Goal: Check status: Check status

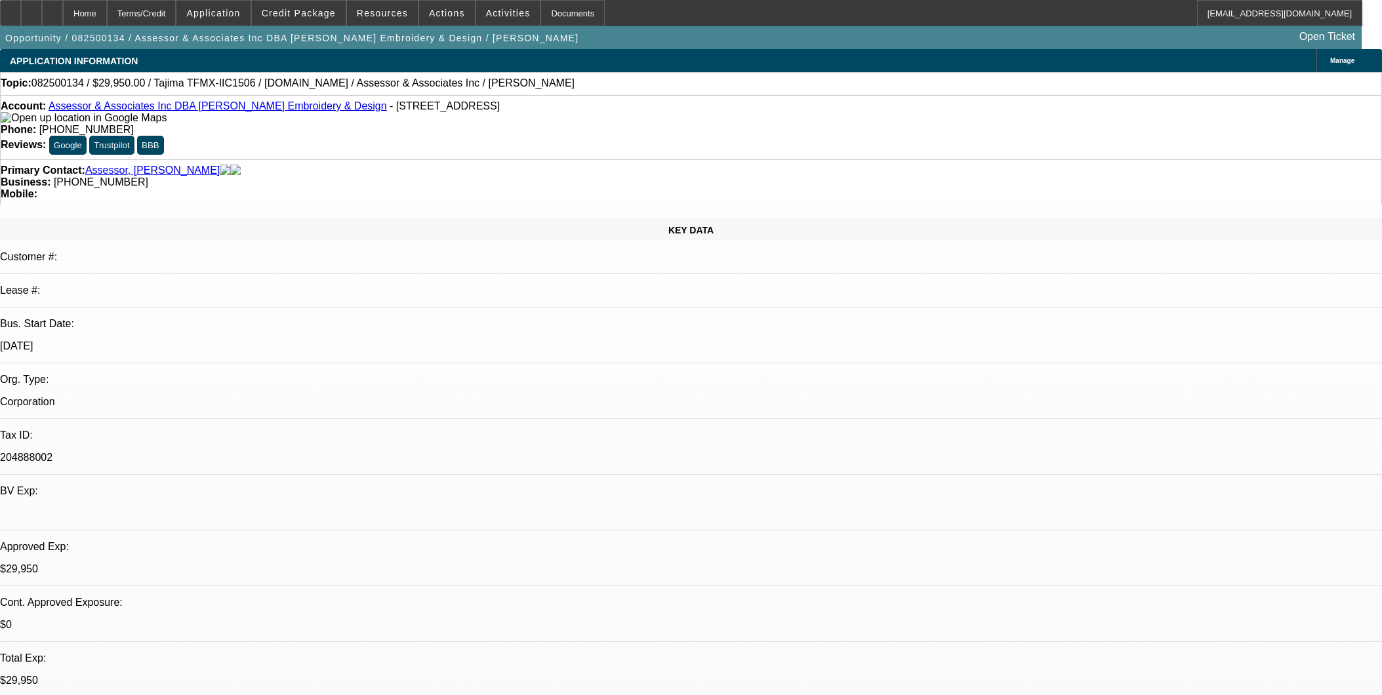
select select "0"
select select "2"
select select "0"
select select "6"
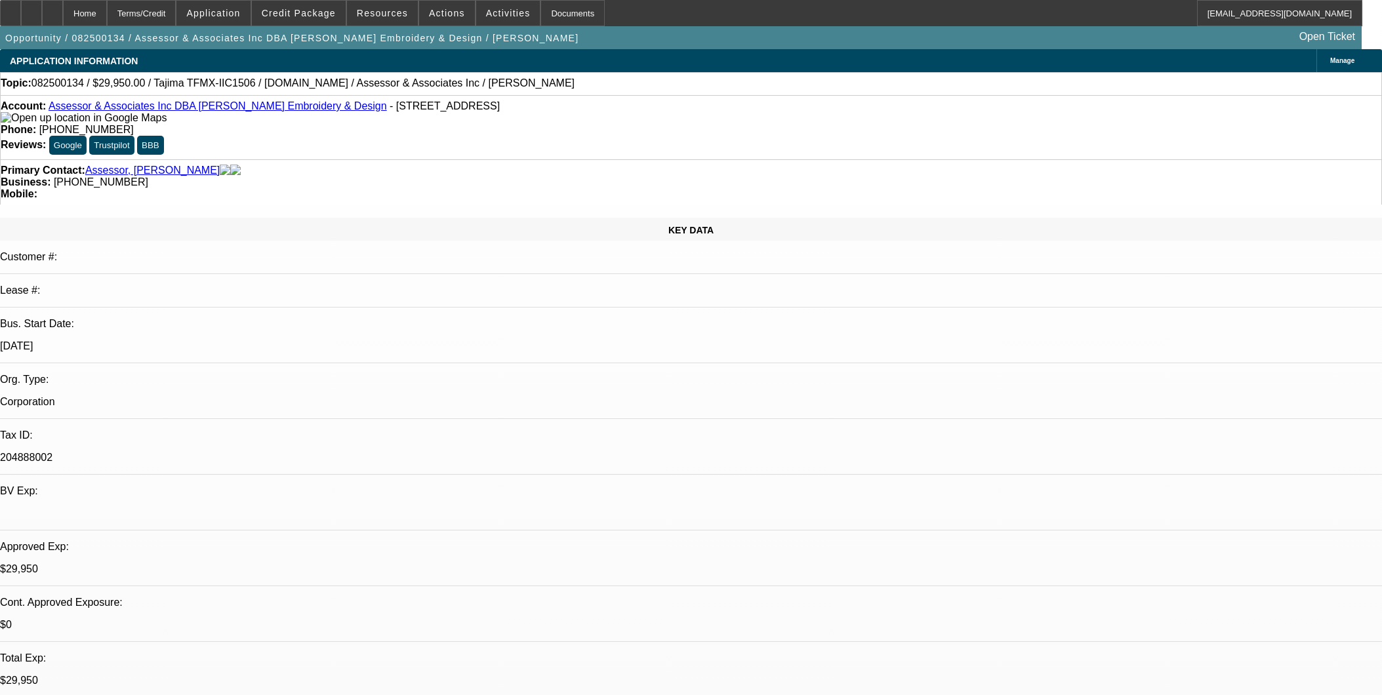
select select "0"
select select "2"
select select "0.1"
select select "4"
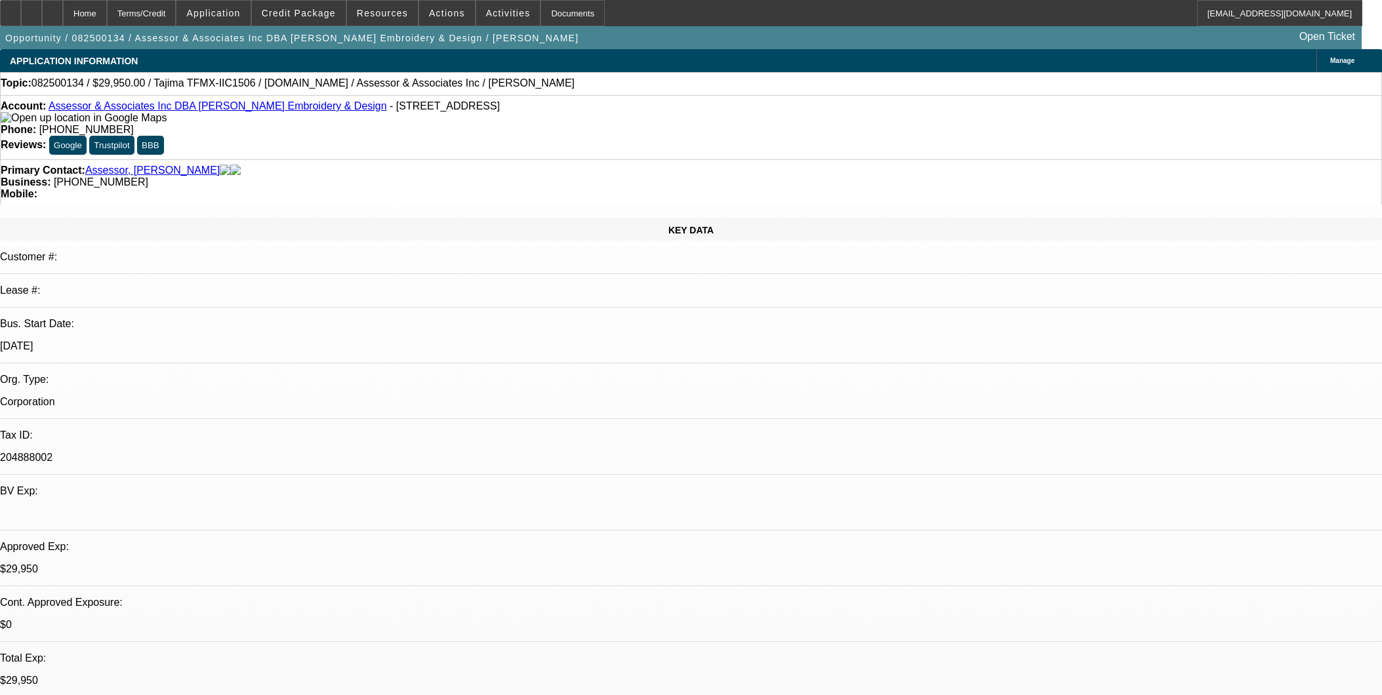
select select "0"
select select "2"
select select "0.1"
select select "4"
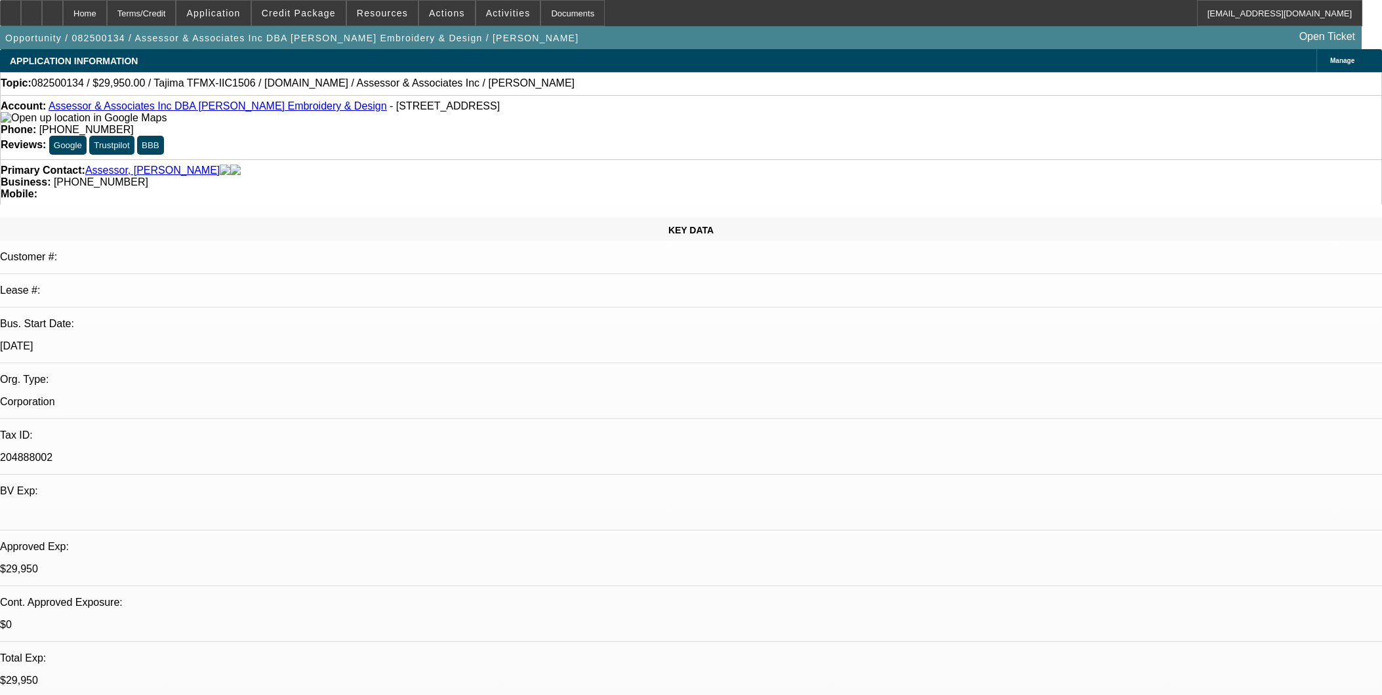
select select "0"
select select "2"
select select "0.1"
select select "4"
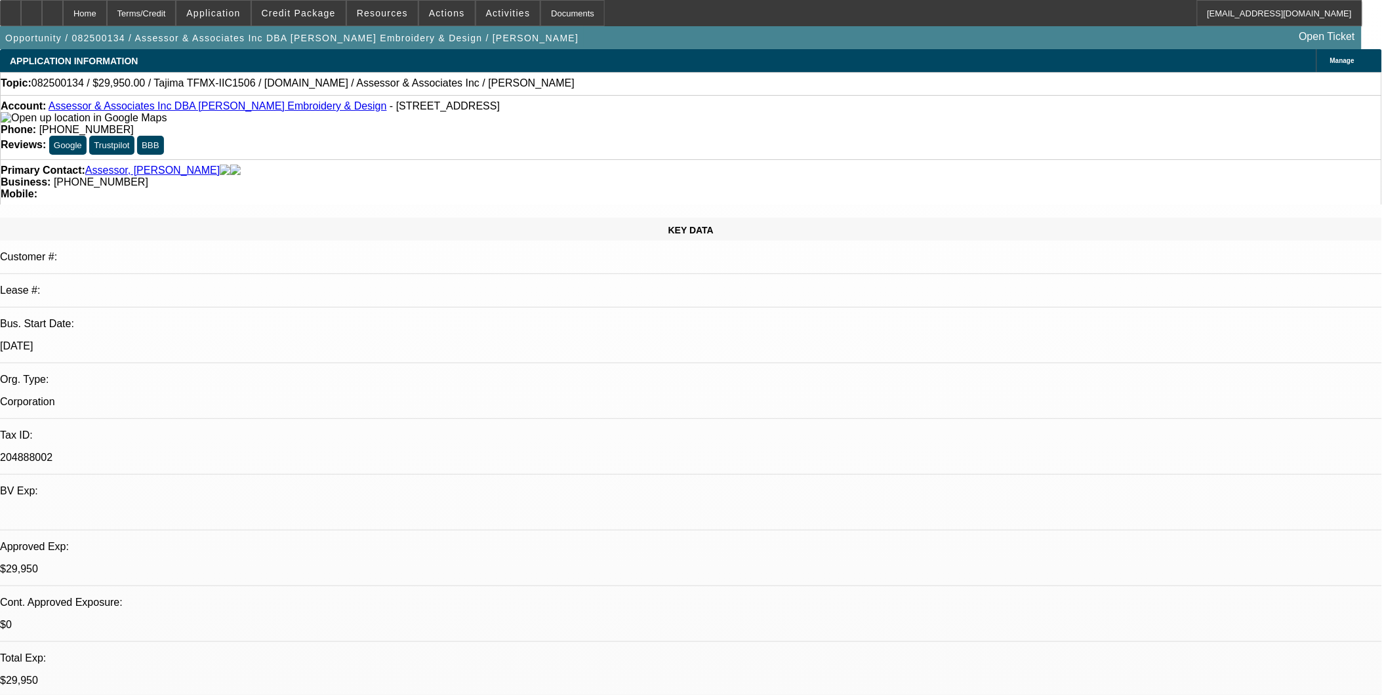
click at [665, 176] on div "Business: [PHONE_NUMBER]" at bounding box center [691, 182] width 1381 height 12
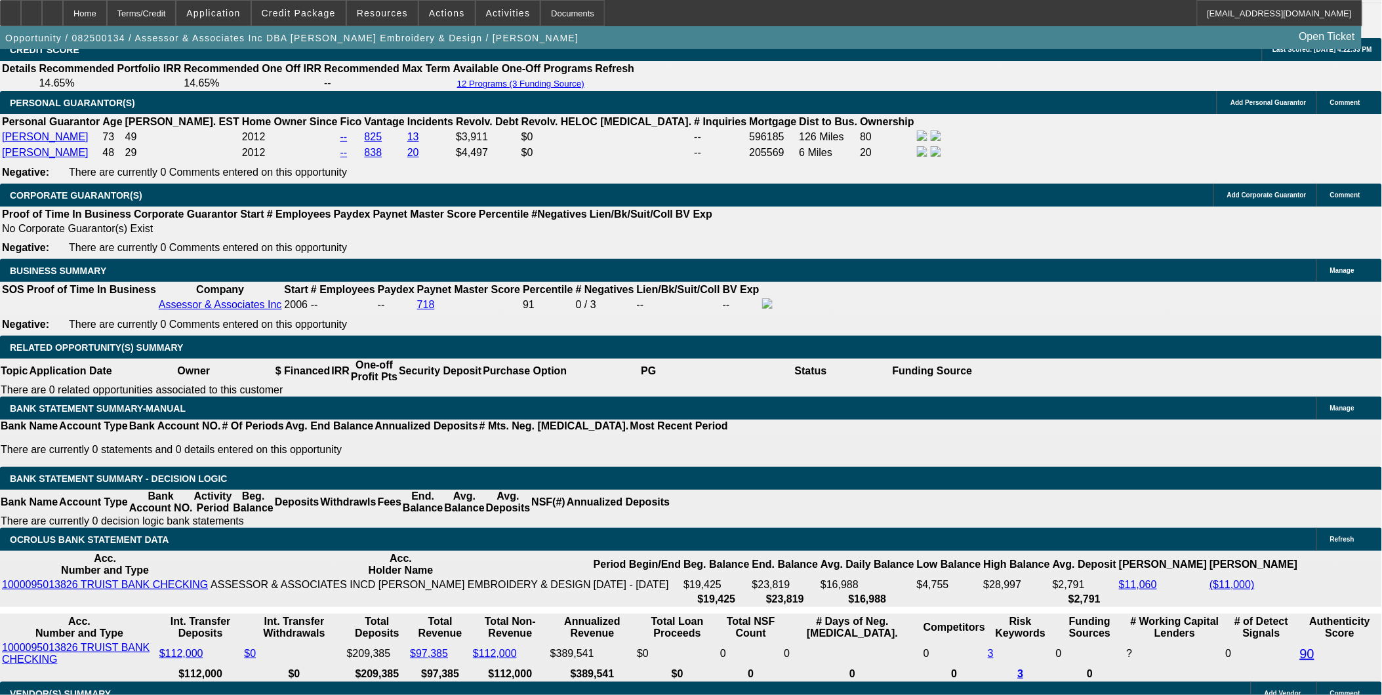
scroll to position [1895, 0]
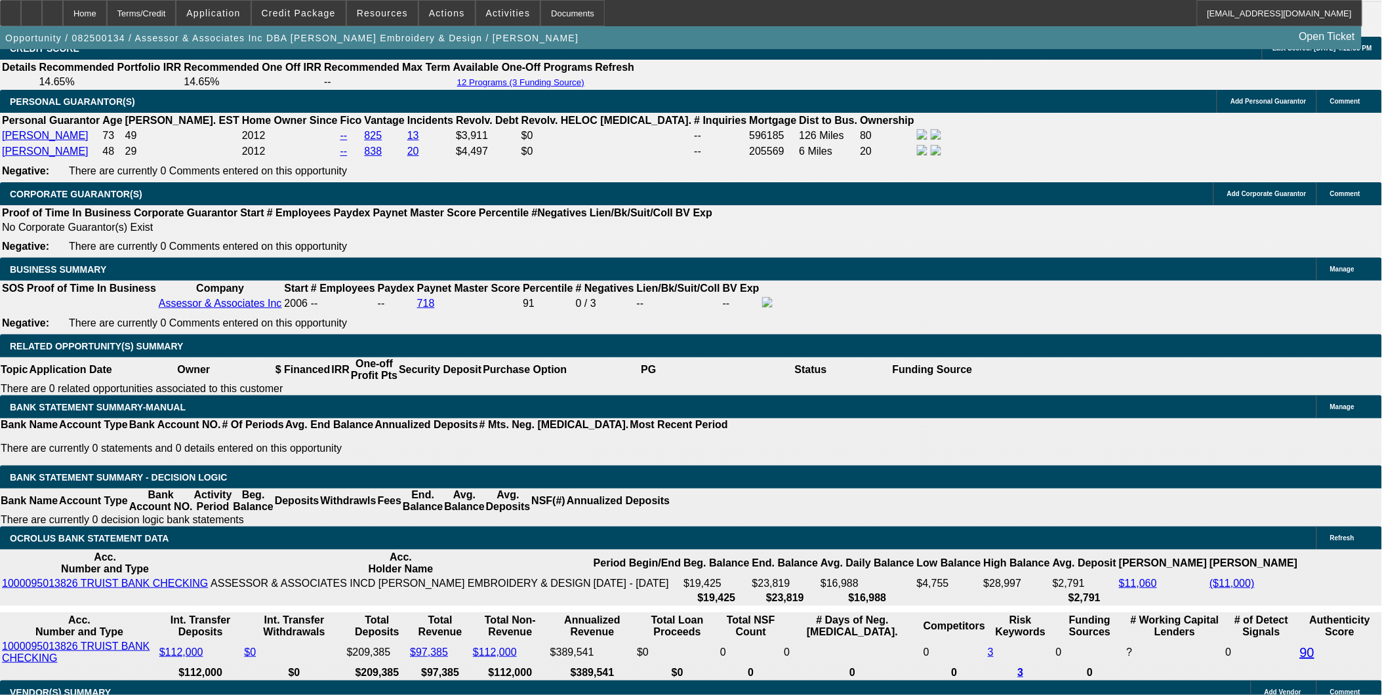
drag, startPoint x: 1199, startPoint y: 474, endPoint x: 1191, endPoint y: 474, distance: 7.2
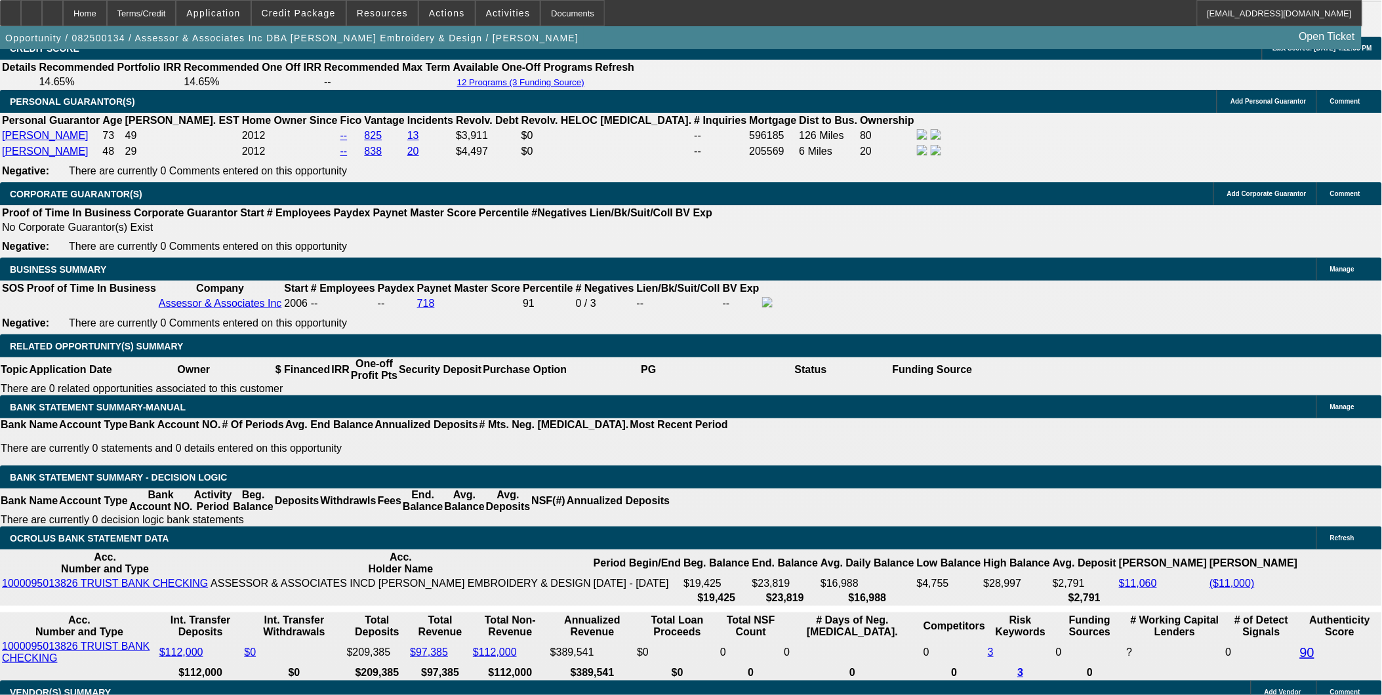
scroll to position [0, 0]
